Goal: Navigation & Orientation: Find specific page/section

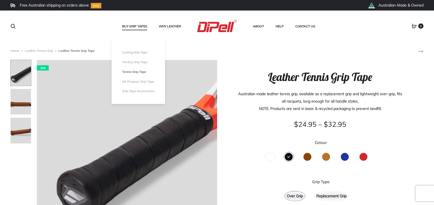
click at [123, 71] on link "Tennis Grip Tape" at bounding box center [138, 72] width 32 height 4
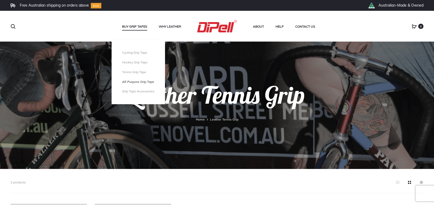
click at [127, 81] on link "All-Purpose Grip Tape" at bounding box center [138, 82] width 32 height 4
